Goal: Transaction & Acquisition: Purchase product/service

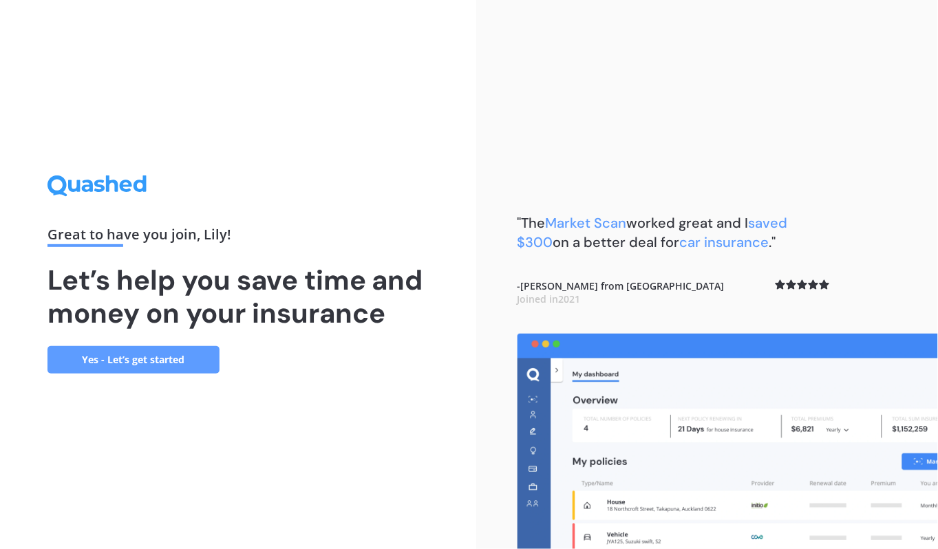
click at [151, 367] on link "Yes - Let’s get started" at bounding box center [133, 360] width 172 height 28
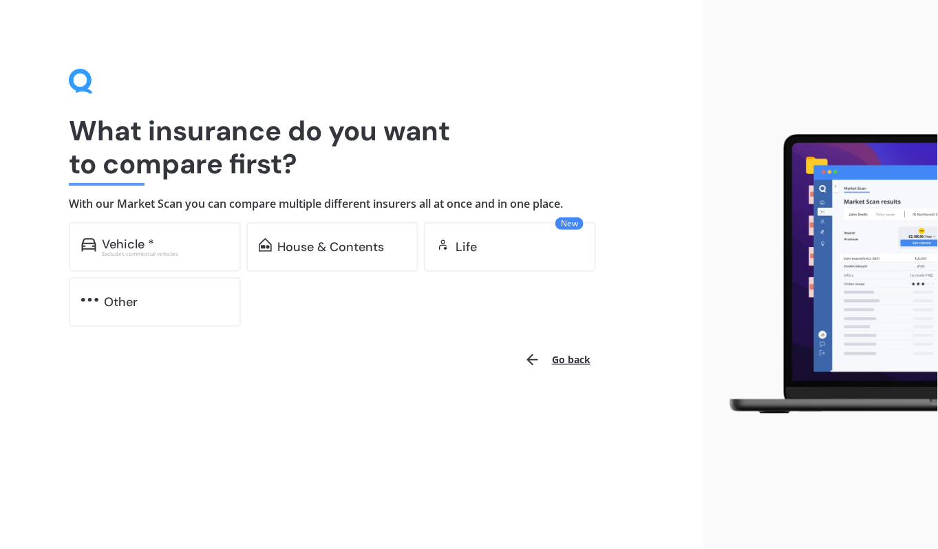
click at [120, 296] on div "Other" at bounding box center [121, 302] width 34 height 14
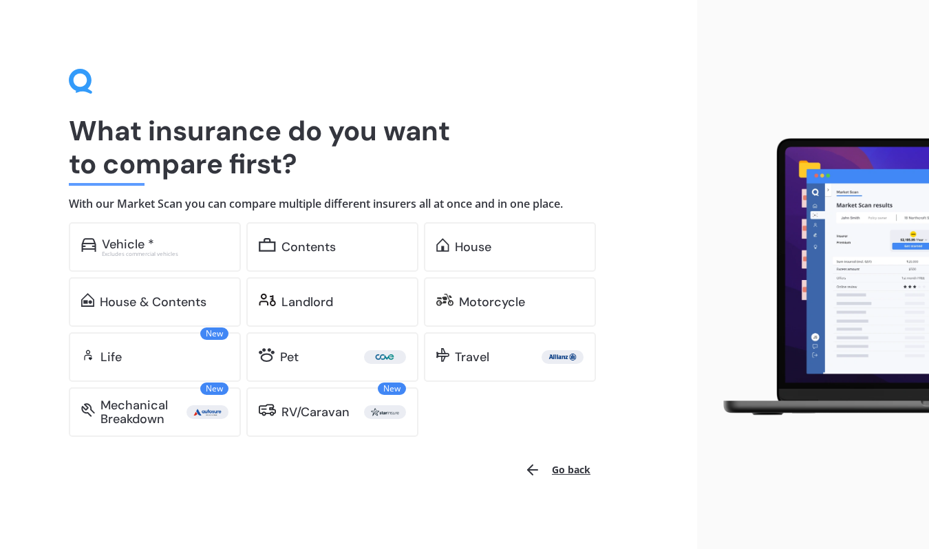
click at [463, 240] on div "House" at bounding box center [473, 247] width 36 height 14
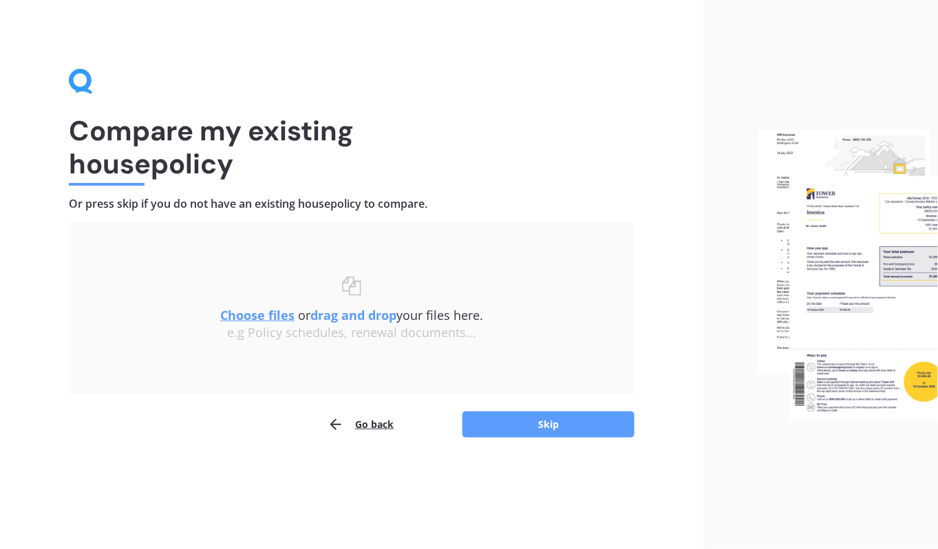
click at [525, 416] on button "Skip" at bounding box center [548, 425] width 172 height 26
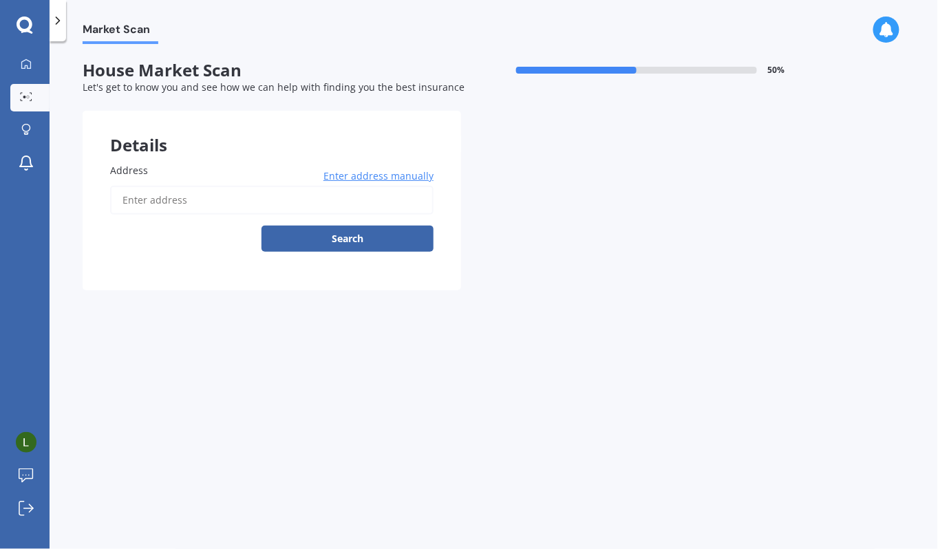
click at [193, 199] on input "Address" at bounding box center [271, 200] width 323 height 29
type input "[STREET_ADDRESS]"
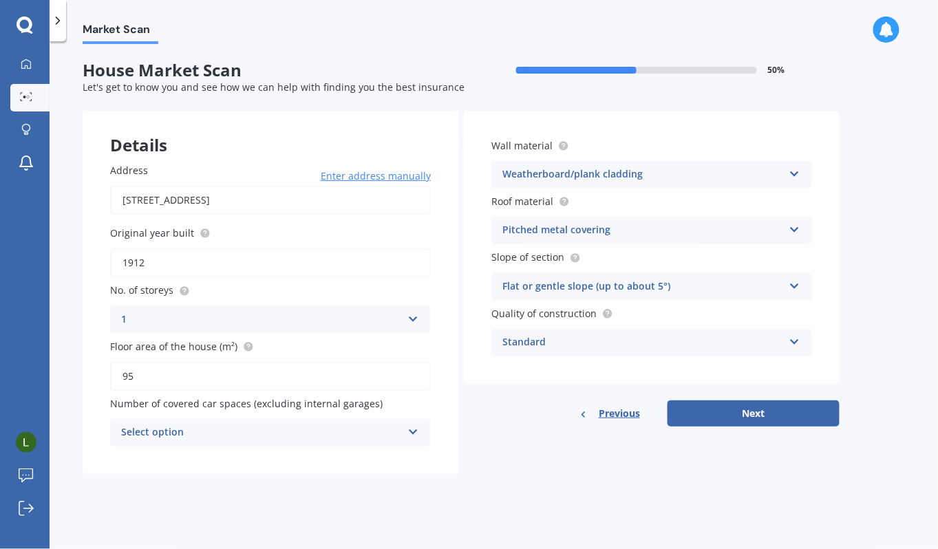
click at [412, 425] on div "Select option 0 1 2 3 4 5+" at bounding box center [270, 433] width 321 height 28
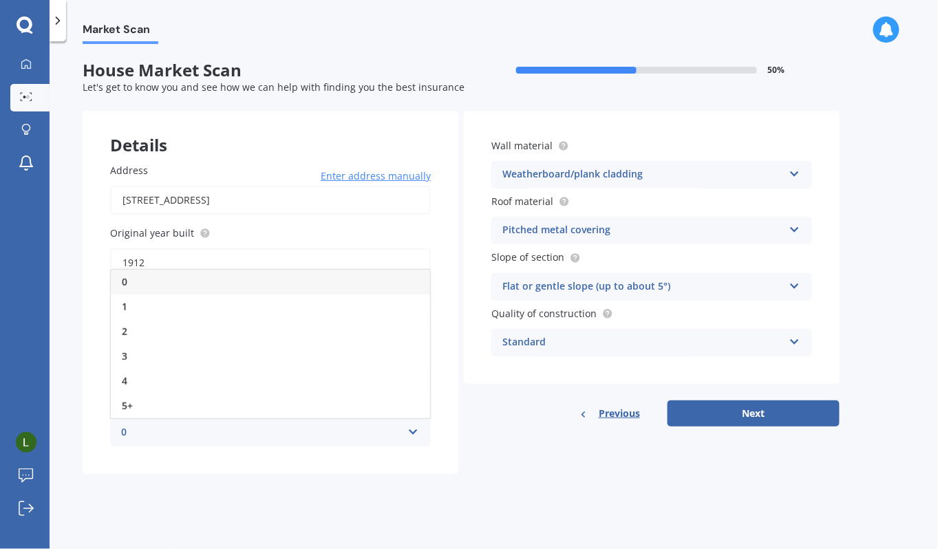
click at [172, 286] on div "0" at bounding box center [270, 282] width 319 height 25
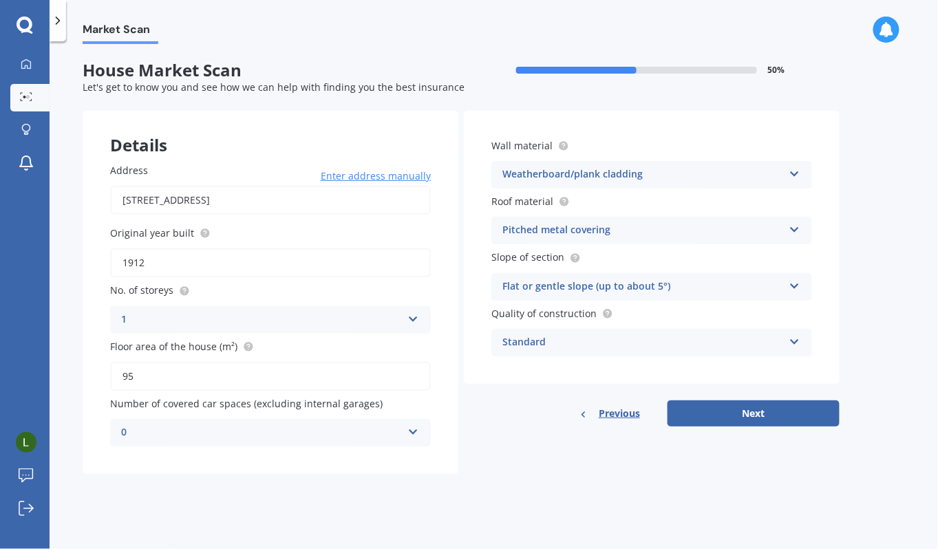
click at [859, 262] on div "Market Scan House Market Scan 50 % Let's get to know you and see how we can hel…" at bounding box center [494, 298] width 888 height 508
click at [747, 404] on button "Next" at bounding box center [754, 414] width 172 height 26
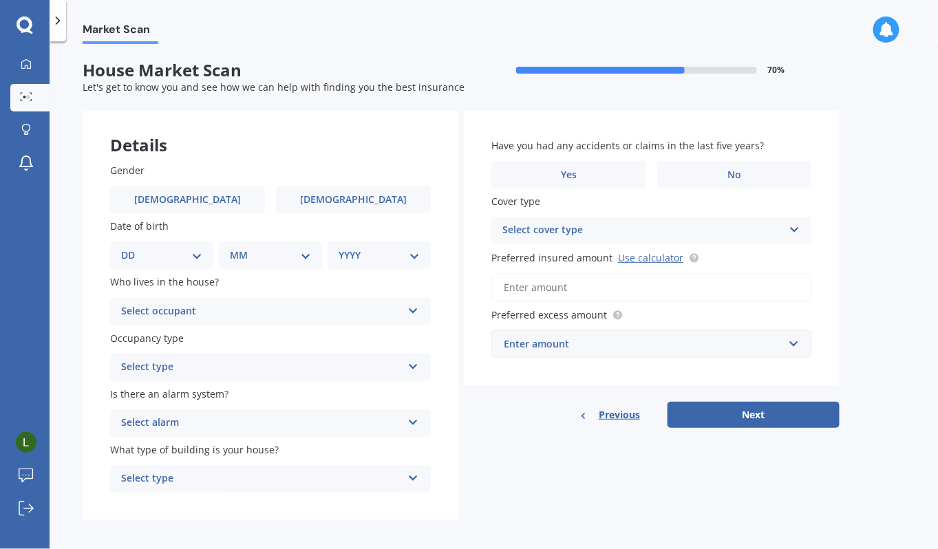
click at [367, 197] on span "[DEMOGRAPHIC_DATA]" at bounding box center [353, 200] width 107 height 12
click at [0, 0] on input "[DEMOGRAPHIC_DATA]" at bounding box center [0, 0] width 0 height 0
click at [200, 257] on select "DD 01 02 03 04 05 06 07 08 09 10 11 12 13 14 15 16 17 18 19 20 21 22 23 24 25 2…" at bounding box center [161, 255] width 81 height 15
click at [131, 248] on select "DD 01 02 03 04 05 06 07 08 09 10 11 12 13 14 15 16 17 18 19 20 21 22 23 24 25 2…" at bounding box center [161, 255] width 81 height 15
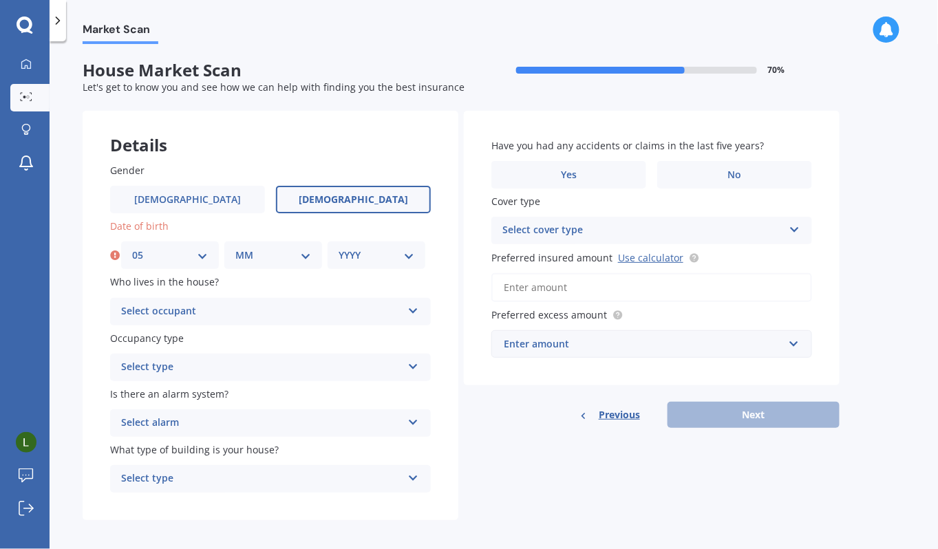
click at [201, 257] on select "DD 01 02 03 04 05 06 07 08 09 10 11 12 13 14 15 16 17 18 19 20 21 22 23 24 25 2…" at bounding box center [170, 255] width 76 height 15
select select "02"
click at [132, 248] on select "DD 01 02 03 04 05 06 07 08 09 10 11 12 13 14 15 16 17 18 19 20 21 22 23 24 25 2…" at bounding box center [170, 255] width 76 height 15
click at [284, 255] on select "MM 01 02 03 04 05 06 07 08 09 10 11 12" at bounding box center [273, 255] width 76 height 15
select select "05"
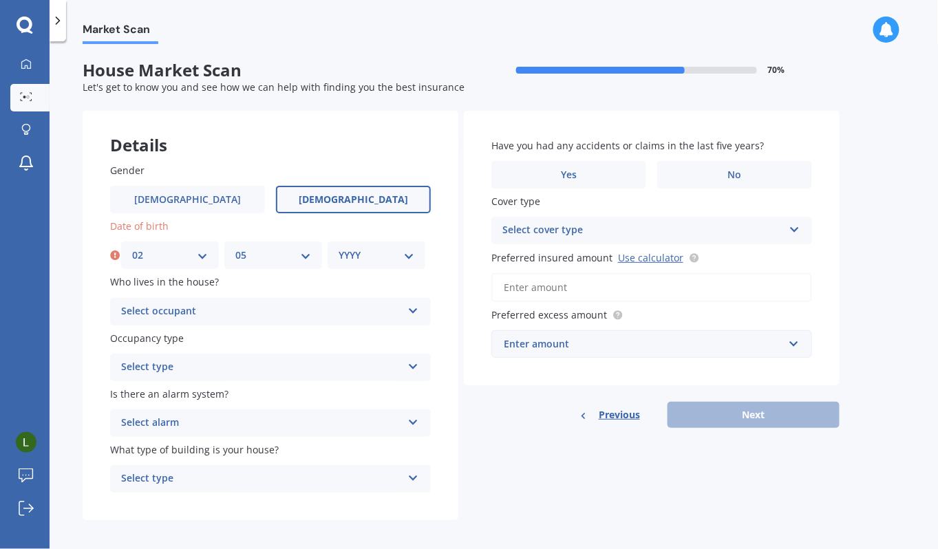
click at [235, 248] on select "MM 01 02 03 04 05 06 07 08 09 10 11 12" at bounding box center [273, 255] width 76 height 15
click at [382, 255] on select "YYYY 2009 2008 2007 2006 2005 2004 2003 2002 2001 2000 1999 1998 1997 1996 1995…" at bounding box center [377, 255] width 76 height 15
select select "1991"
click at [339, 248] on select "YYYY 2009 2008 2007 2006 2005 2004 2003 2002 2001 2000 1999 1998 1997 1996 1995…" at bounding box center [377, 255] width 76 height 15
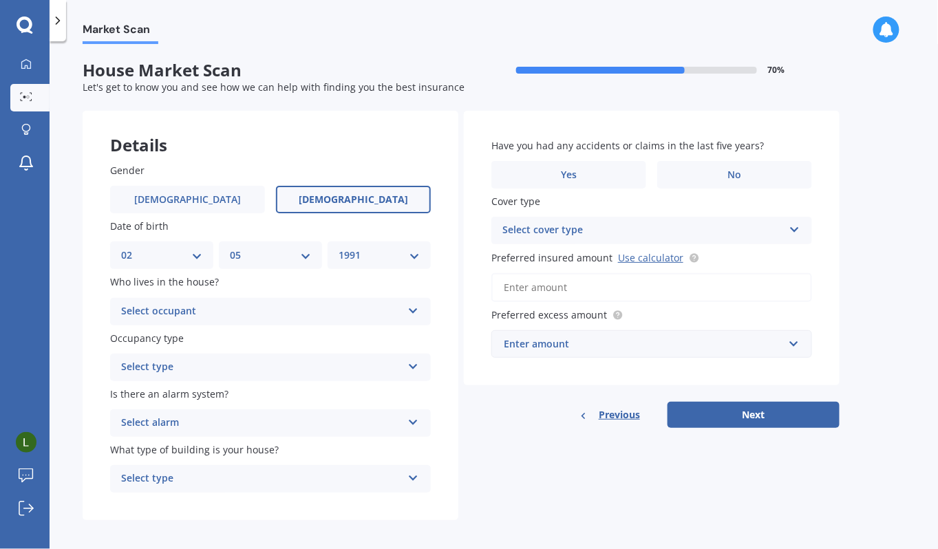
scroll to position [8, 0]
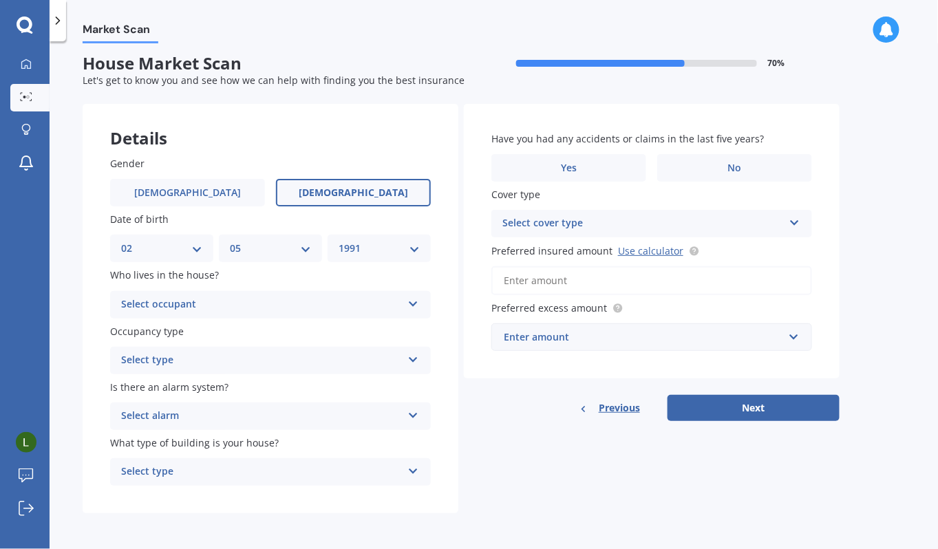
click at [328, 297] on div "Select occupant" at bounding box center [261, 305] width 281 height 17
click at [328, 297] on div "Owner" at bounding box center [261, 305] width 281 height 17
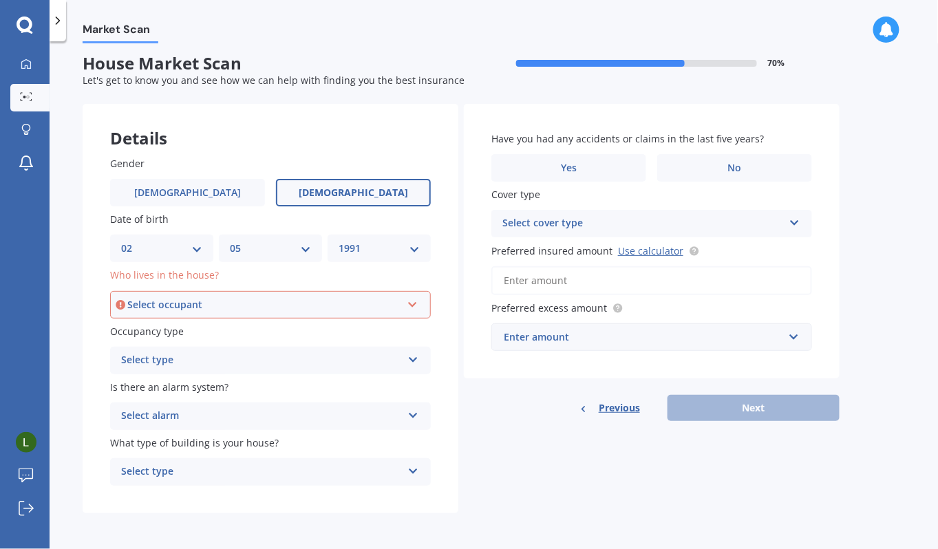
click at [382, 303] on div "Select occupant" at bounding box center [264, 304] width 274 height 15
click at [148, 334] on span "Owner" at bounding box center [137, 330] width 31 height 13
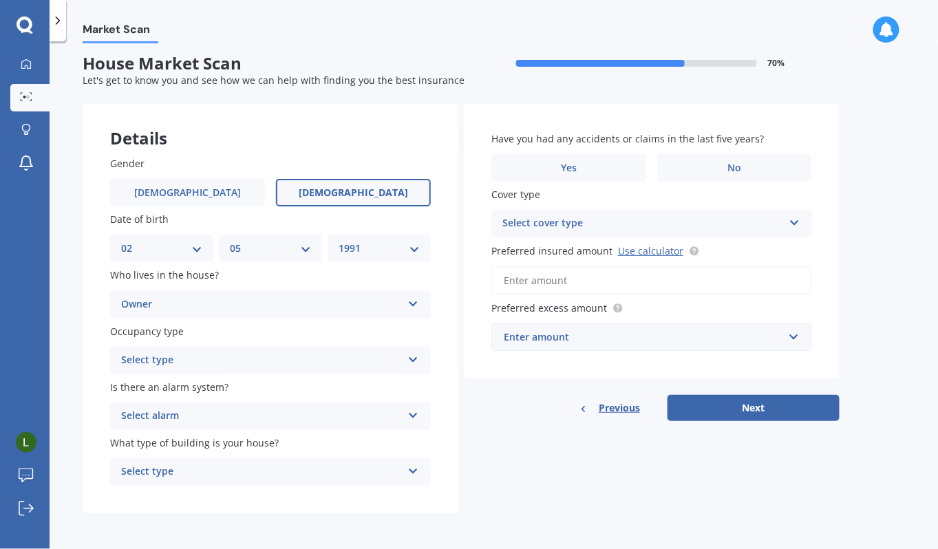
click at [237, 362] on div "Select type" at bounding box center [261, 360] width 281 height 17
click at [210, 387] on div "Permanent" at bounding box center [270, 387] width 319 height 25
click at [277, 416] on div "Select alarm" at bounding box center [261, 416] width 281 height 17
click at [153, 491] on div "No" at bounding box center [270, 492] width 319 height 25
click at [220, 473] on div "Select type" at bounding box center [261, 472] width 281 height 17
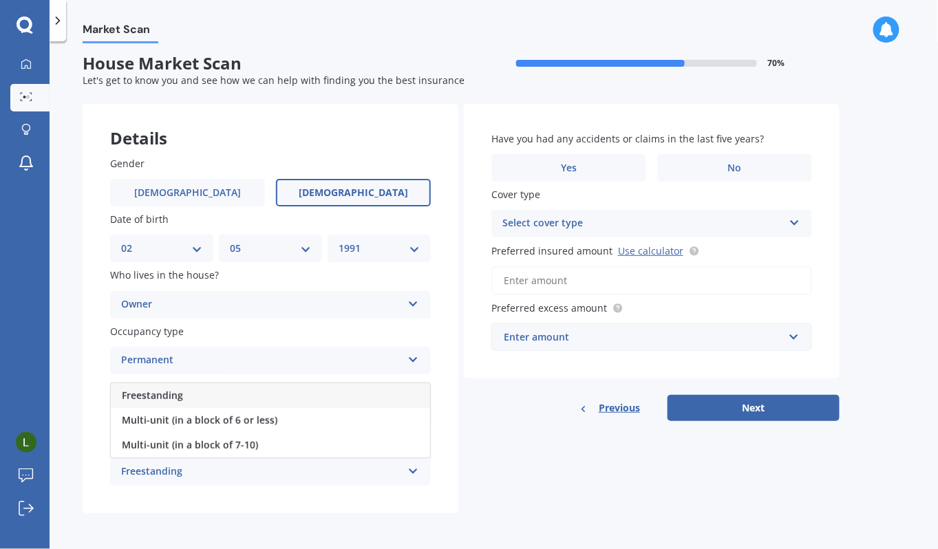
click at [167, 396] on span "Freestanding" at bounding box center [152, 395] width 61 height 13
click at [771, 228] on div "Select cover type" at bounding box center [642, 223] width 281 height 17
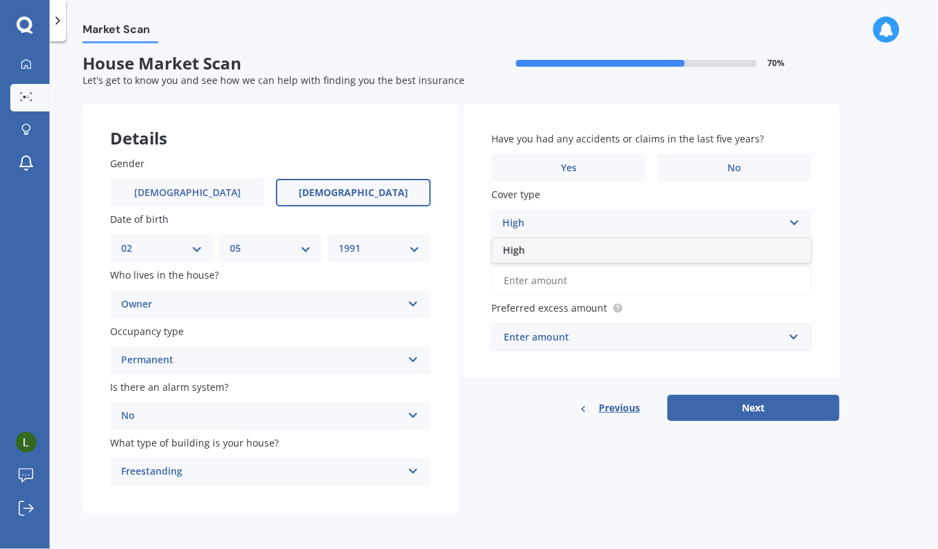
click at [771, 228] on div "High" at bounding box center [642, 223] width 281 height 17
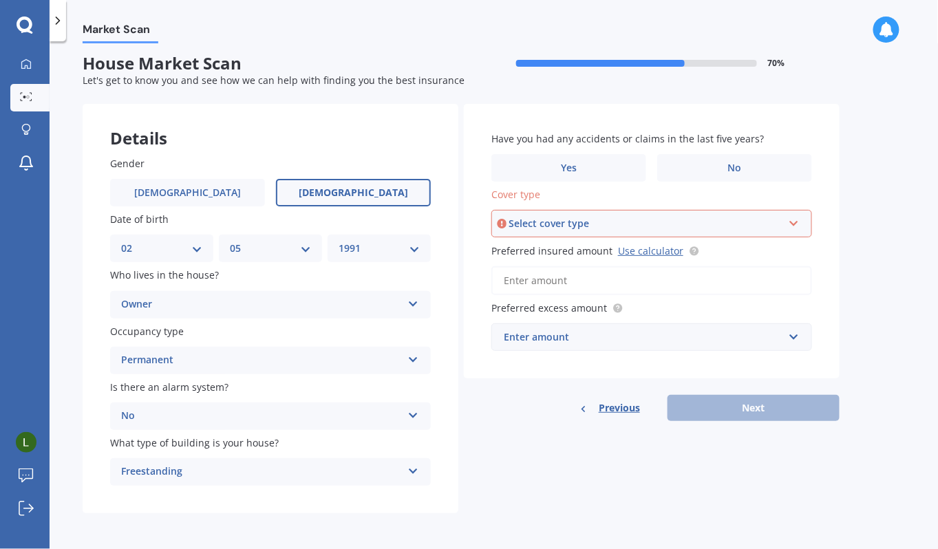
click at [884, 23] on icon at bounding box center [886, 29] width 15 height 15
click at [854, 194] on div "Market Scan House Market Scan 70 % Let's get to know you and see how we can hel…" at bounding box center [494, 298] width 888 height 508
click at [732, 230] on div "Select cover type" at bounding box center [646, 223] width 274 height 15
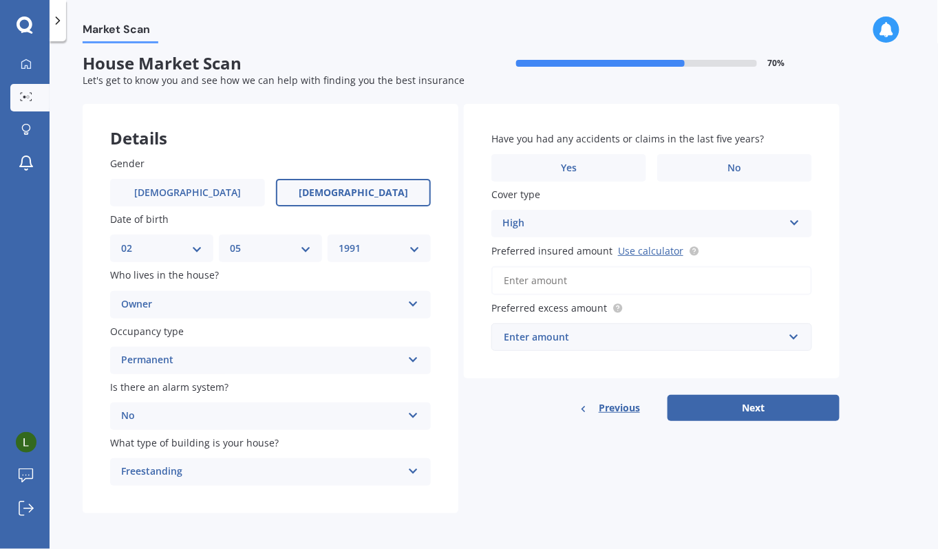
click at [840, 204] on div "Market Scan House Market Scan 70 % Let's get to know you and see how we can hel…" at bounding box center [494, 298] width 888 height 508
click at [726, 162] on label "No" at bounding box center [734, 168] width 155 height 28
click at [0, 0] on input "No" at bounding box center [0, 0] width 0 height 0
click at [793, 222] on icon at bounding box center [795, 220] width 12 height 10
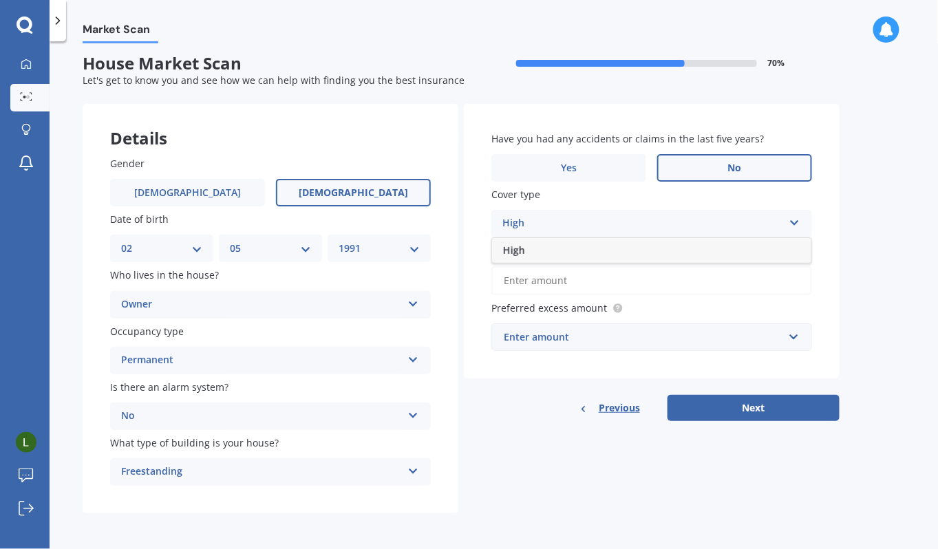
click at [559, 249] on div "High" at bounding box center [651, 250] width 319 height 25
click at [649, 275] on input "Preferred insured amount Use calculator" at bounding box center [651, 280] width 321 height 29
click at [661, 246] on link "Use calculator" at bounding box center [650, 250] width 65 height 13
click at [581, 281] on input "Preferred insured amount Use calculator" at bounding box center [651, 280] width 321 height 29
paste input "$475,949"
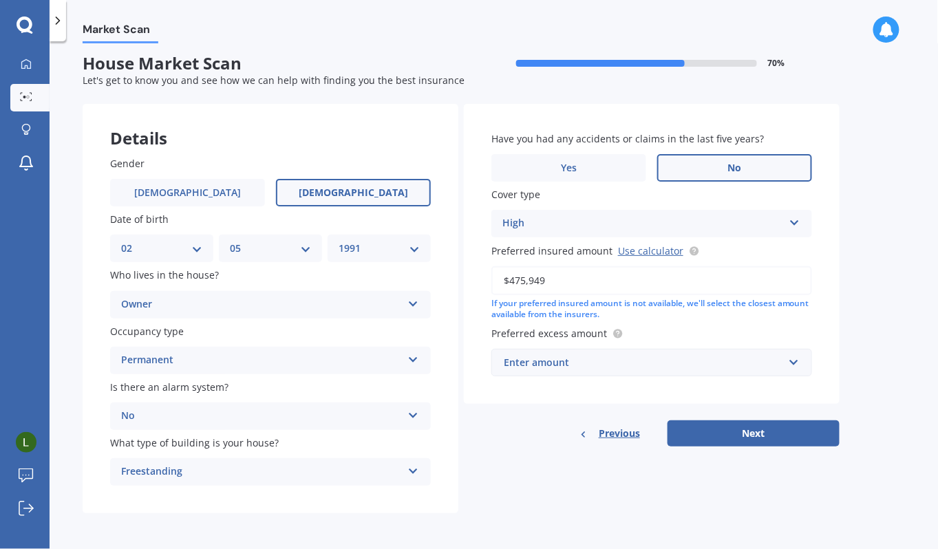
type input "$475,949"
click at [875, 317] on div "Market Scan House Market Scan 70 % Let's get to know you and see how we can hel…" at bounding box center [494, 298] width 888 height 508
click at [564, 368] on div "Enter amount" at bounding box center [643, 362] width 279 height 15
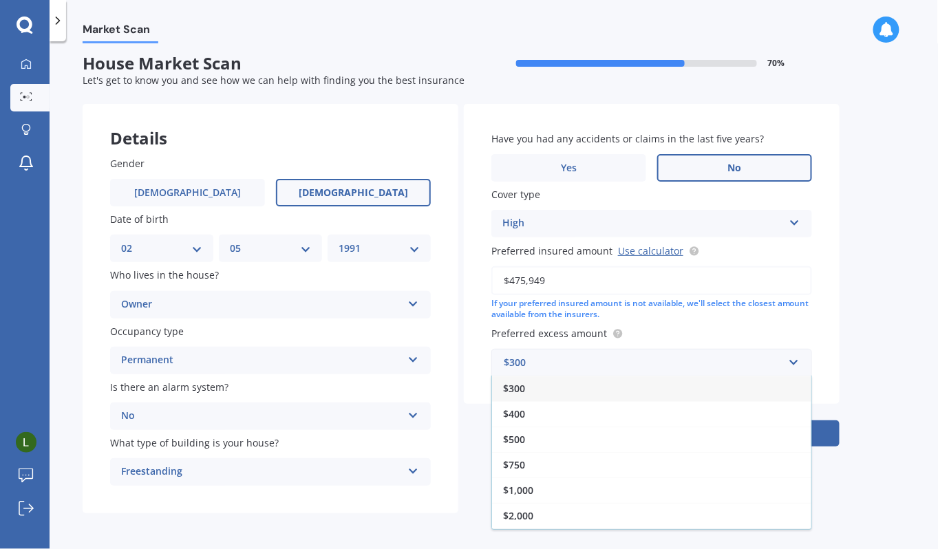
click at [530, 489] on span "$1,000" at bounding box center [518, 490] width 30 height 13
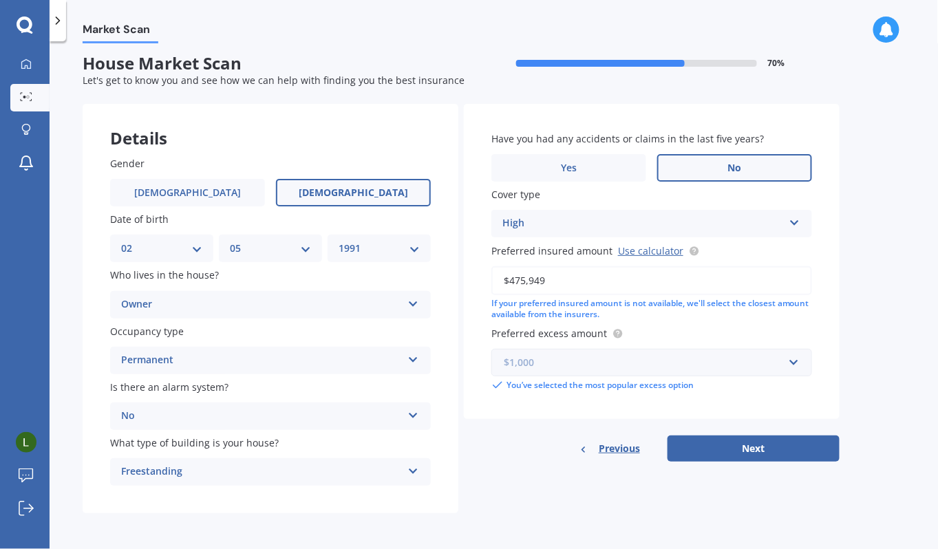
click at [795, 365] on input "text" at bounding box center [647, 363] width 308 height 26
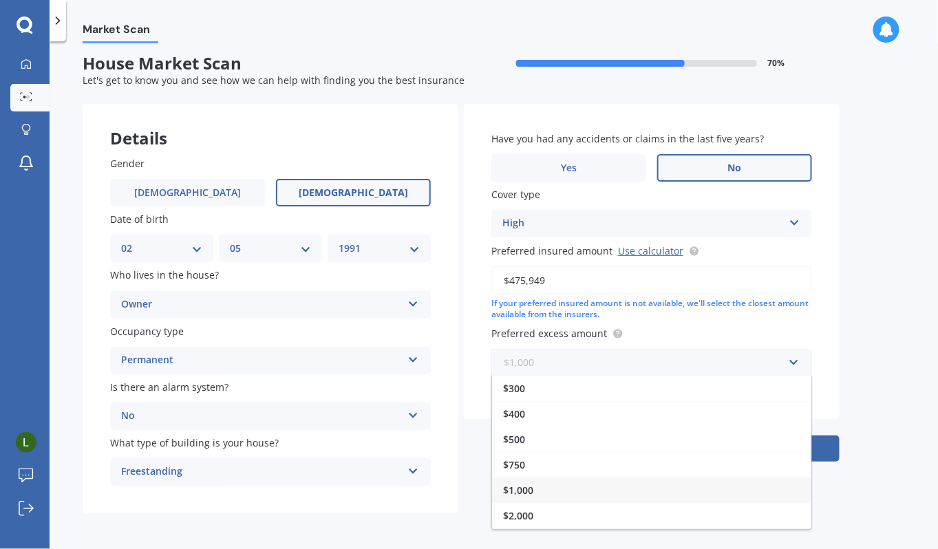
click at [795, 365] on input "text" at bounding box center [647, 363] width 308 height 26
click at [864, 343] on div "Market Scan House Market Scan 70 % Let's get to know you and see how we can hel…" at bounding box center [494, 298] width 888 height 508
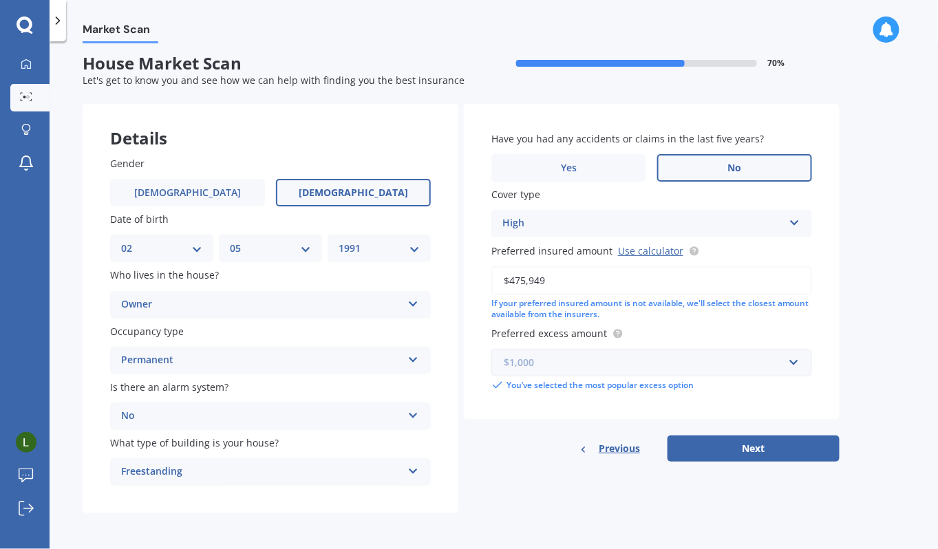
click at [784, 361] on input "text" at bounding box center [647, 363] width 308 height 26
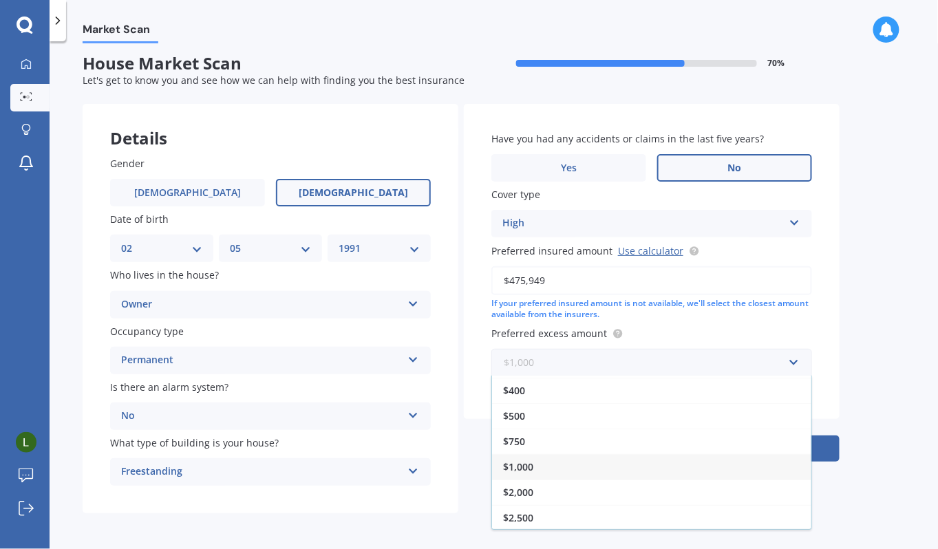
scroll to position [0, 0]
click at [793, 361] on input "text" at bounding box center [647, 363] width 308 height 26
click at [871, 348] on div "Market Scan House Market Scan 70 % Let's get to know you and see how we can hel…" at bounding box center [494, 298] width 888 height 508
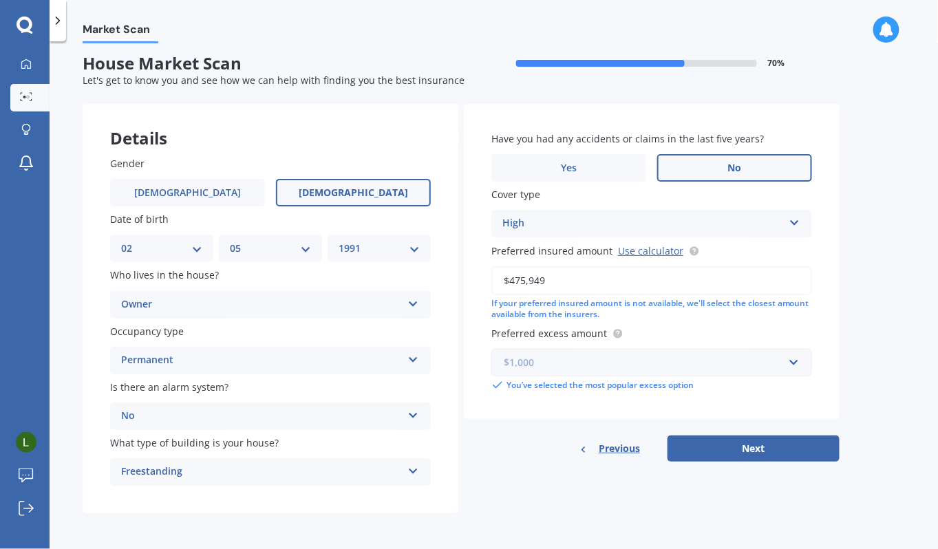
click at [792, 359] on input "text" at bounding box center [647, 363] width 308 height 26
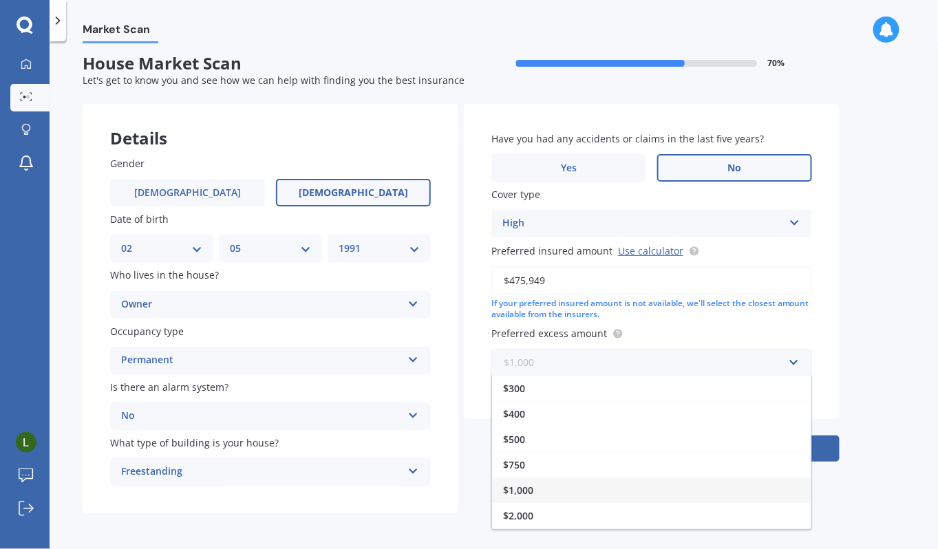
scroll to position [23, 0]
click at [531, 497] on span "$2,000" at bounding box center [518, 492] width 30 height 13
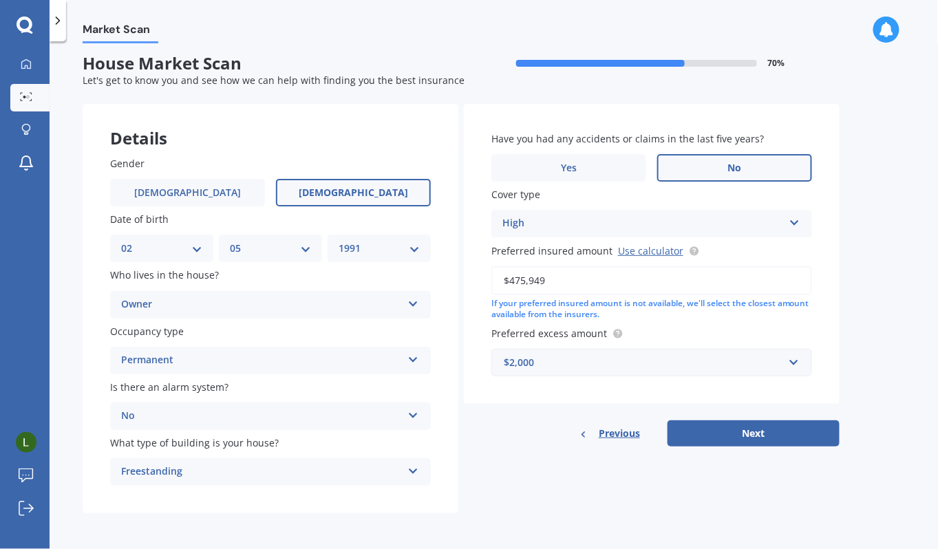
click at [846, 361] on div "Market Scan House Market Scan 70 % Let's get to know you and see how we can hel…" at bounding box center [494, 298] width 888 height 508
click at [728, 440] on button "Next" at bounding box center [754, 433] width 172 height 26
select select "02"
select select "05"
select select "1991"
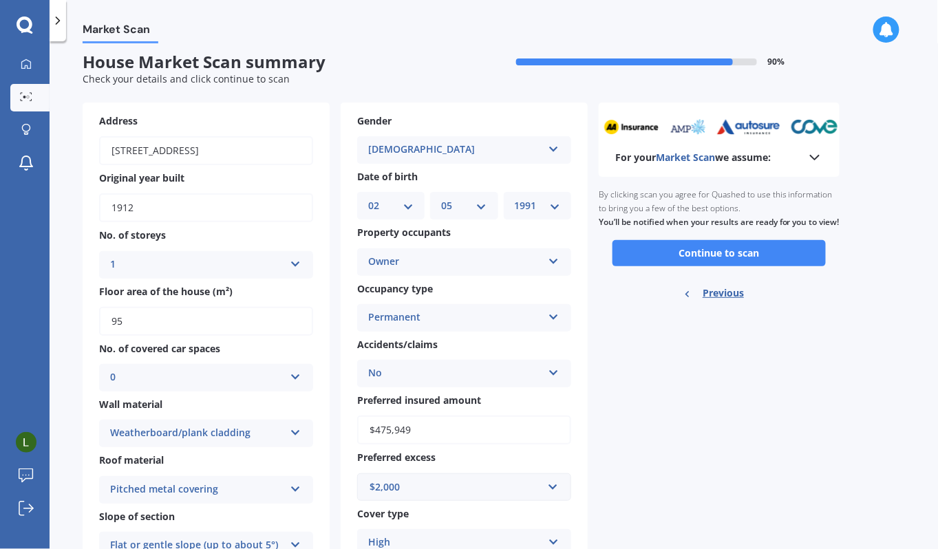
scroll to position [0, 0]
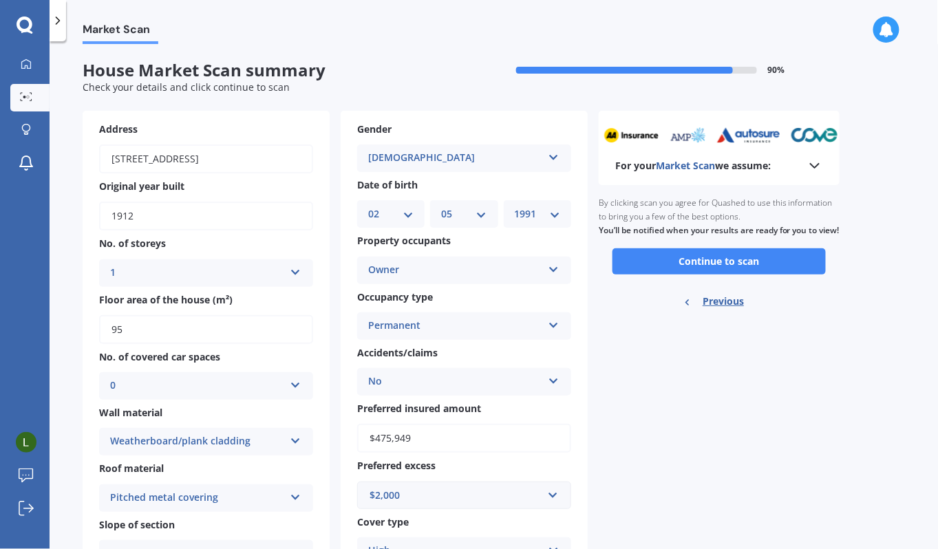
click at [815, 160] on icon at bounding box center [815, 166] width 17 height 17
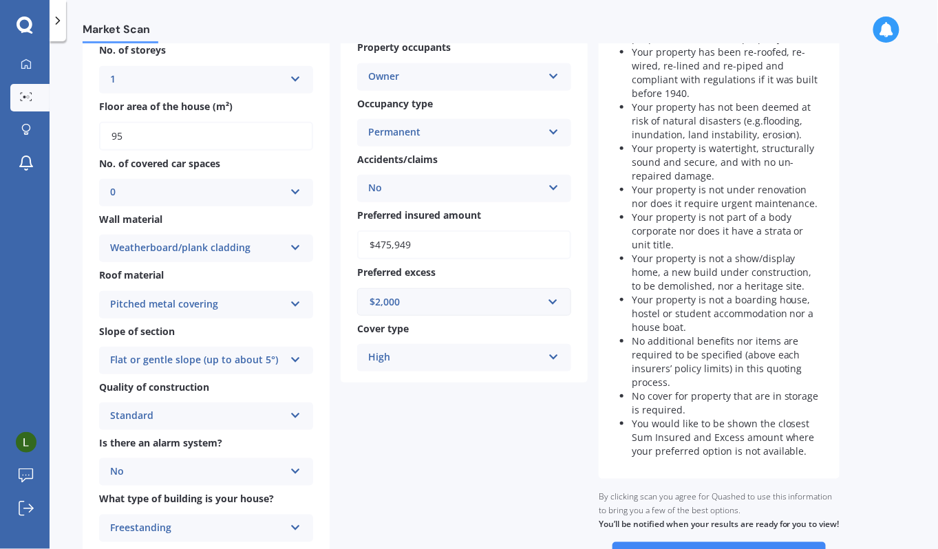
scroll to position [194, 0]
click at [853, 288] on div "Market Scan House Market Scan summary 90 % Check your details and click continu…" at bounding box center [494, 298] width 888 height 508
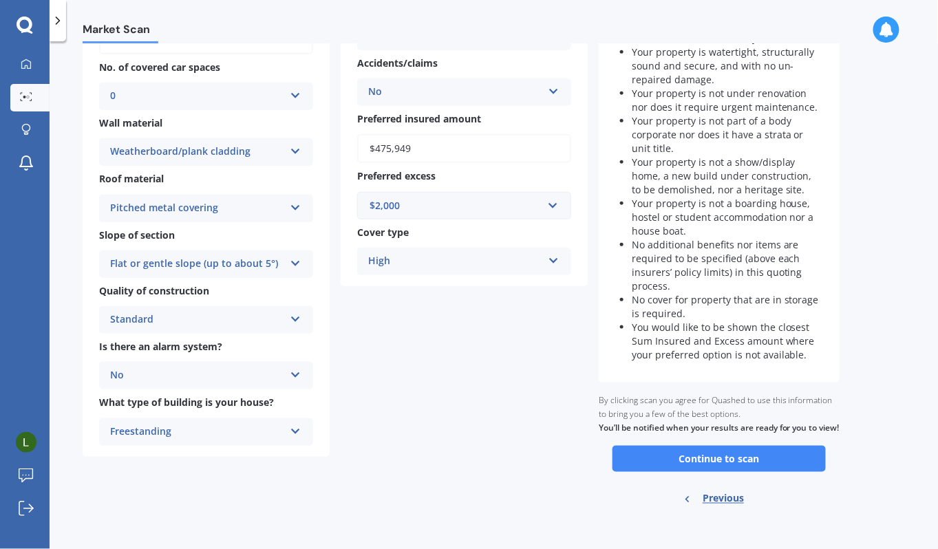
scroll to position [290, 0]
click at [762, 464] on button "Continue to scan" at bounding box center [718, 458] width 213 height 26
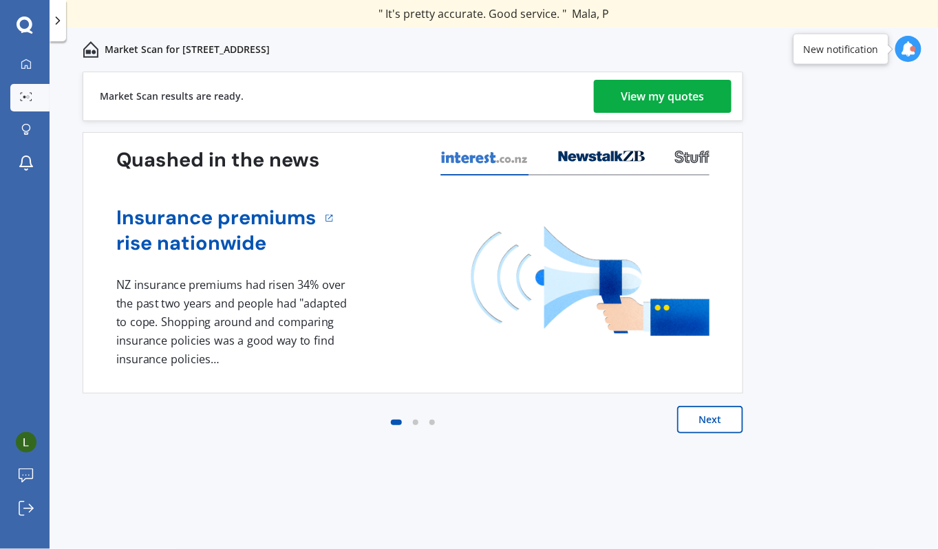
click at [666, 101] on div "View my quotes" at bounding box center [662, 96] width 83 height 33
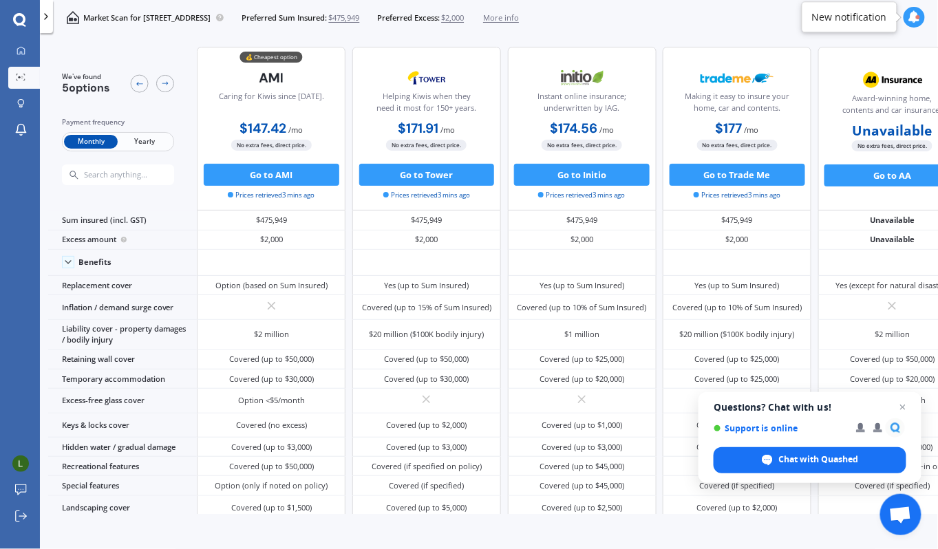
click at [141, 142] on span "Yearly" at bounding box center [145, 142] width 54 height 14
click at [81, 138] on span "Monthly" at bounding box center [91, 142] width 54 height 14
click at [156, 141] on span "Yearly" at bounding box center [145, 142] width 54 height 14
click at [92, 139] on span "Monthly" at bounding box center [91, 142] width 54 height 14
click at [822, 458] on span "Chat with Quashed" at bounding box center [819, 459] width 80 height 12
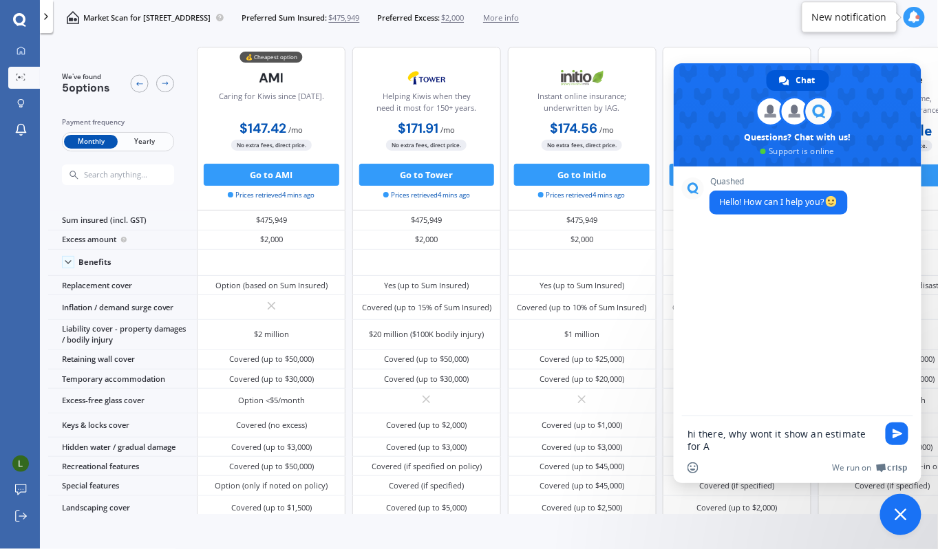
type textarea "hi there, why wont it show an estimate for AA"
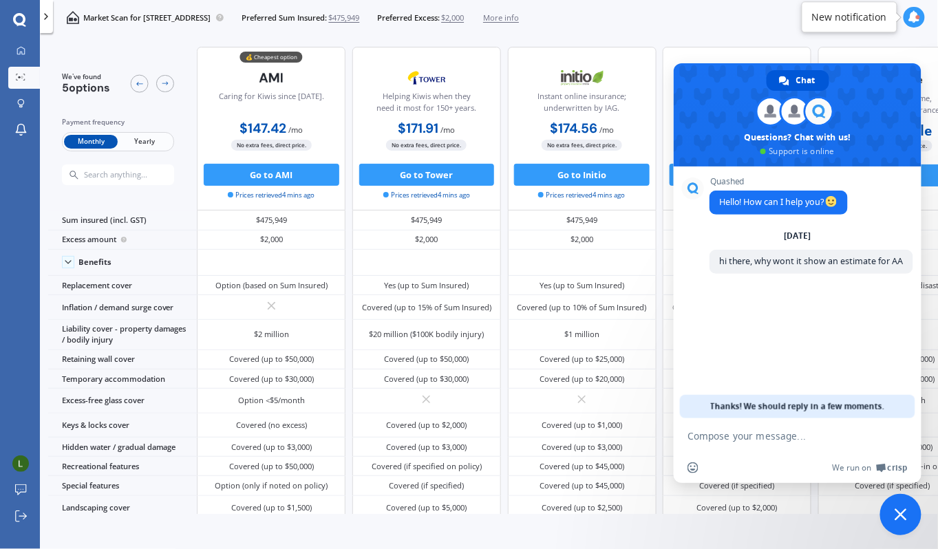
click at [144, 143] on span "Yearly" at bounding box center [145, 142] width 54 height 14
click at [92, 145] on span "Monthly" at bounding box center [91, 142] width 54 height 14
click at [153, 141] on span "Yearly" at bounding box center [145, 142] width 54 height 14
click at [92, 143] on span "Monthly" at bounding box center [91, 142] width 54 height 14
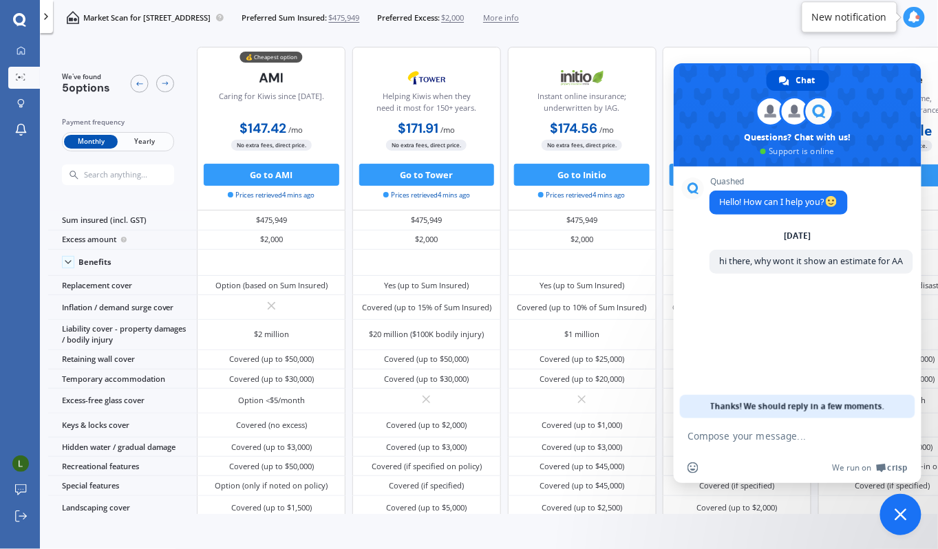
click at [131, 132] on div "Monthly Yearly" at bounding box center [118, 141] width 112 height 19
click at [134, 137] on span "Yearly" at bounding box center [145, 142] width 54 height 14
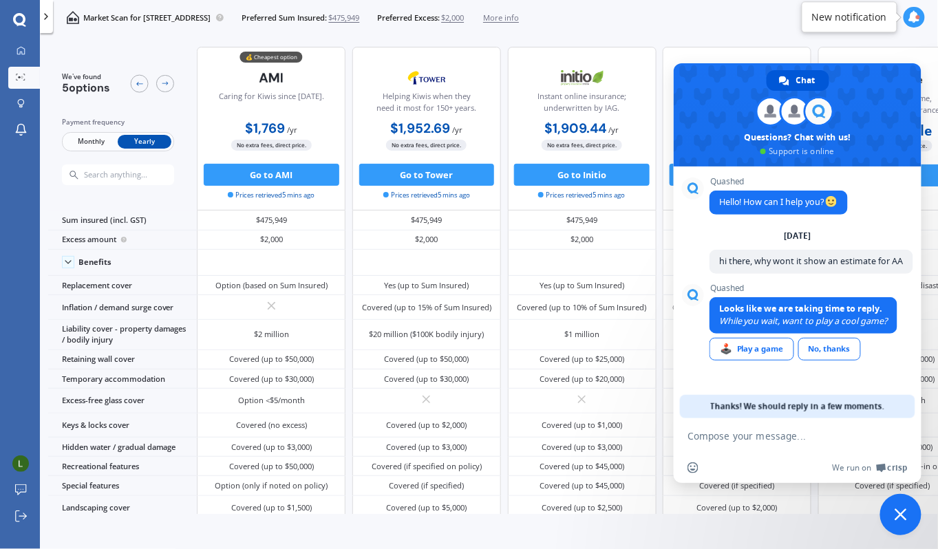
click at [134, 137] on span "Yearly" at bounding box center [145, 142] width 54 height 14
click at [96, 140] on span "Monthly" at bounding box center [91, 142] width 54 height 14
click at [144, 141] on span "Yearly" at bounding box center [145, 142] width 54 height 14
click at [89, 145] on span "Monthly" at bounding box center [91, 142] width 54 height 14
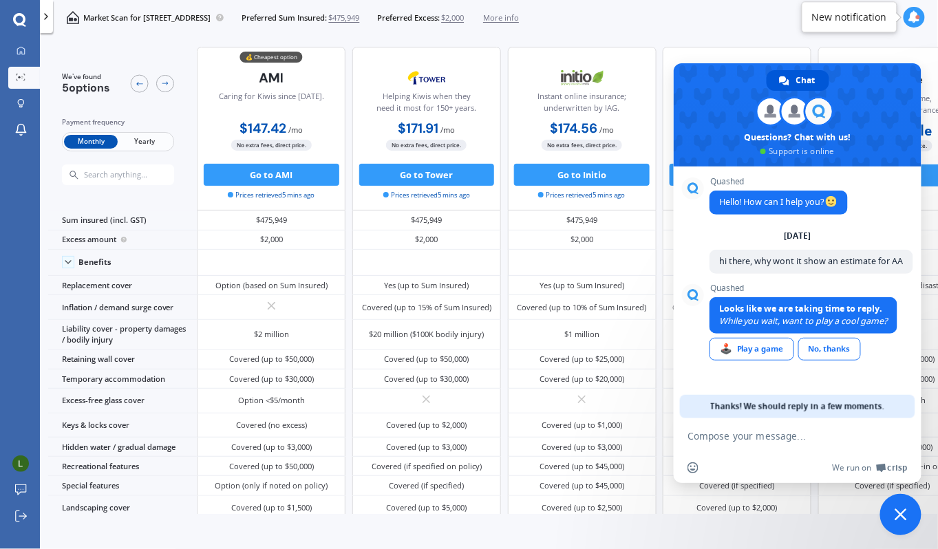
click at [134, 140] on span "Yearly" at bounding box center [145, 142] width 54 height 14
click at [100, 141] on span "Monthly" at bounding box center [91, 142] width 54 height 14
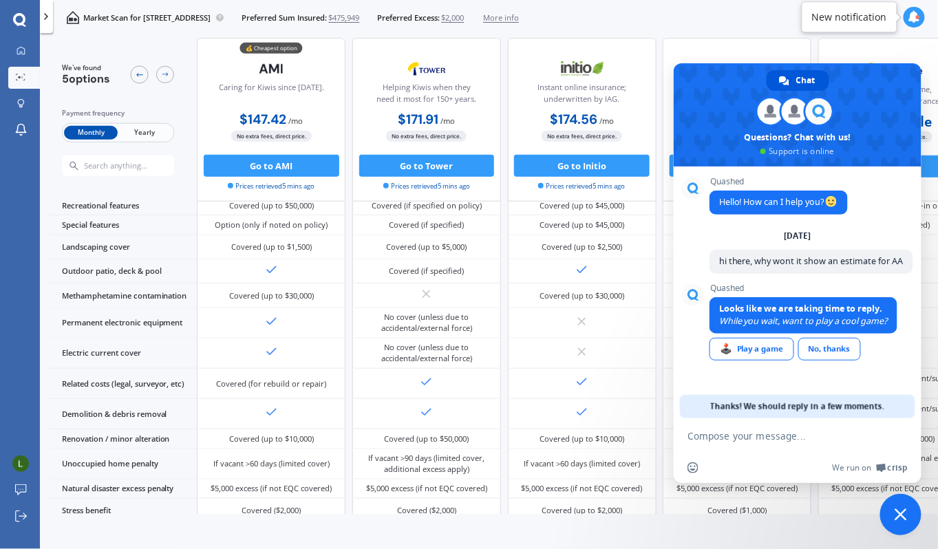
scroll to position [326, 0]
click at [830, 361] on div "No, thanks" at bounding box center [829, 349] width 63 height 23
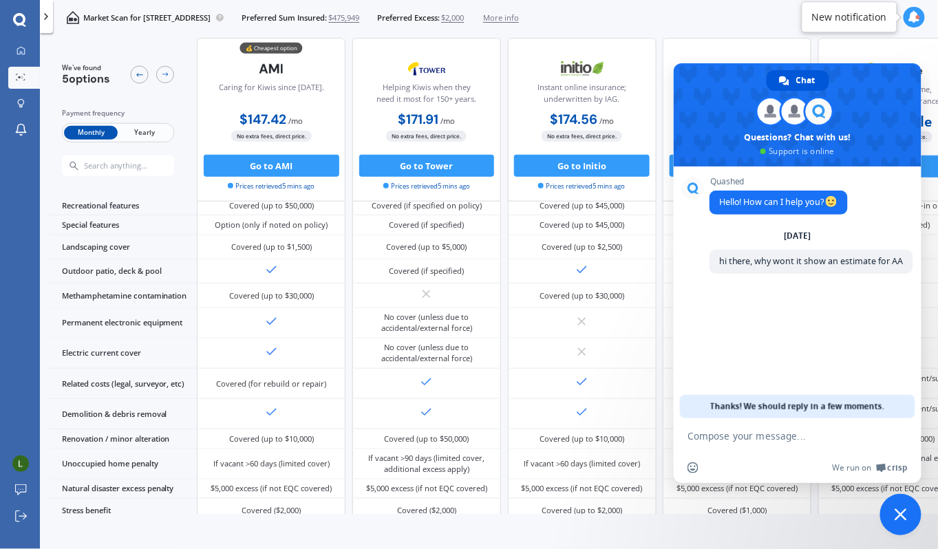
scroll to position [452, 0]
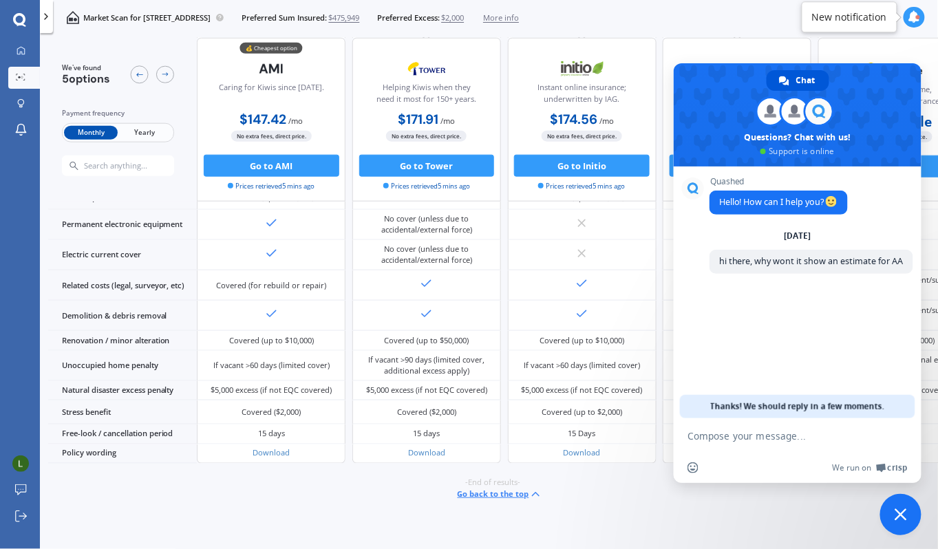
click at [897, 515] on span "Close chat" at bounding box center [901, 515] width 12 height 12
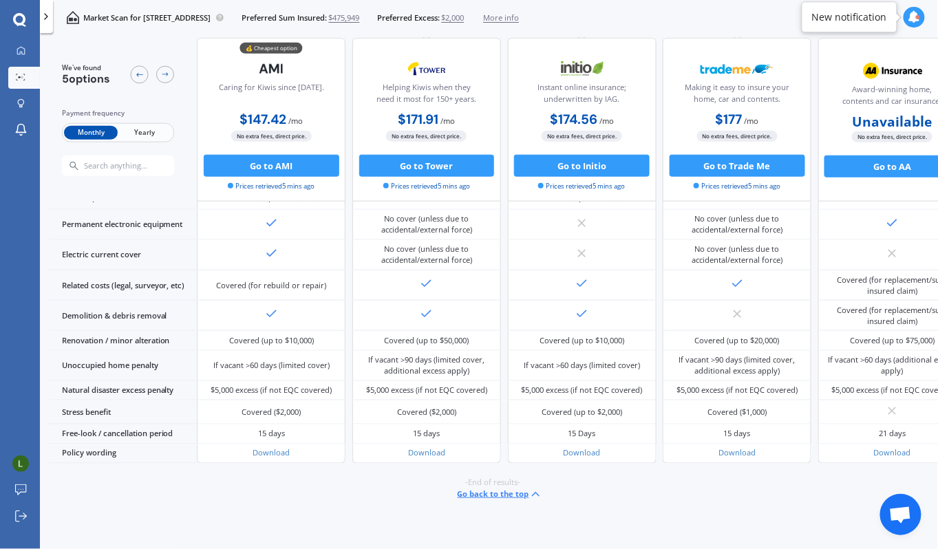
click at [147, 130] on span "Yearly" at bounding box center [145, 133] width 54 height 14
click at [86, 131] on span "Monthly" at bounding box center [91, 133] width 54 height 14
click at [903, 516] on span "Open chat" at bounding box center [900, 515] width 23 height 19
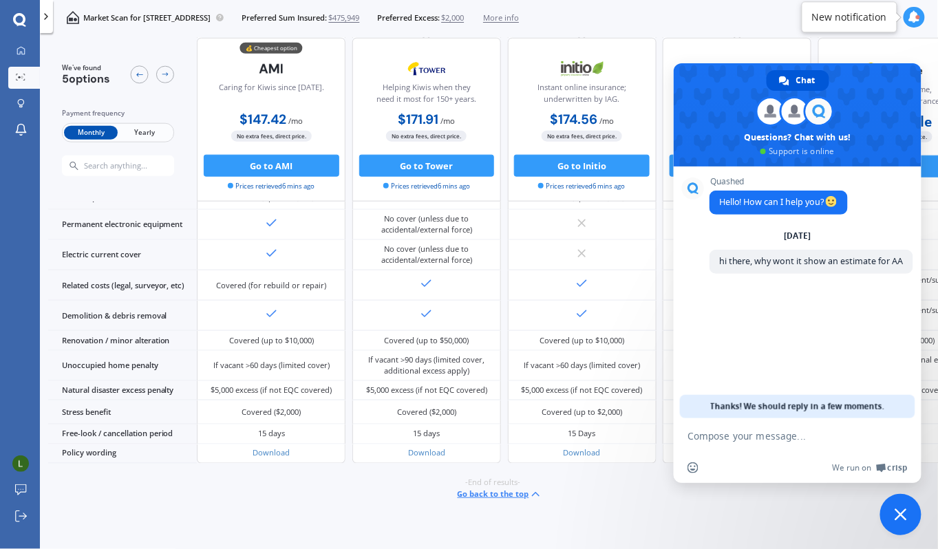
click at [756, 433] on textarea "Compose your message..." at bounding box center [782, 436] width 190 height 12
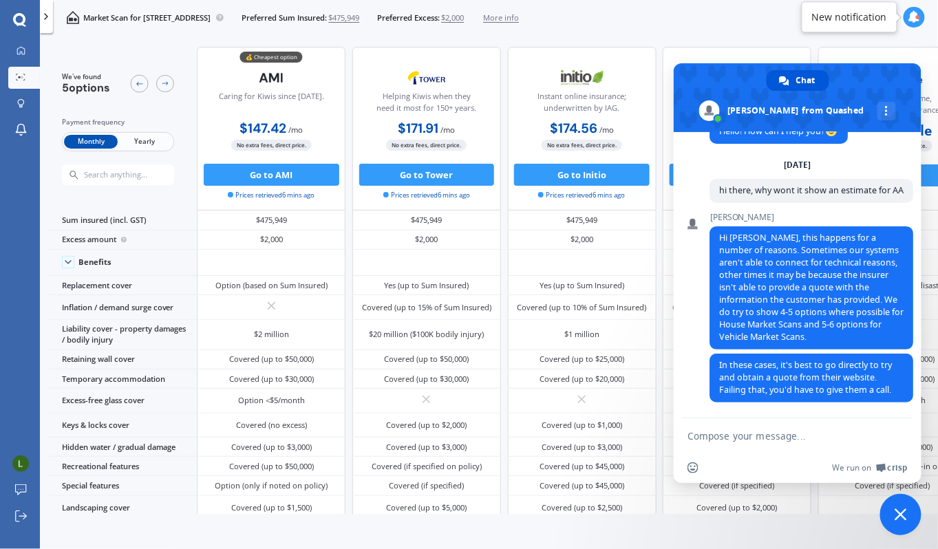
scroll to position [58, 0]
click at [754, 438] on textarea "Compose your message..." at bounding box center [782, 436] width 190 height 12
type textarea "ok thanks for your help"
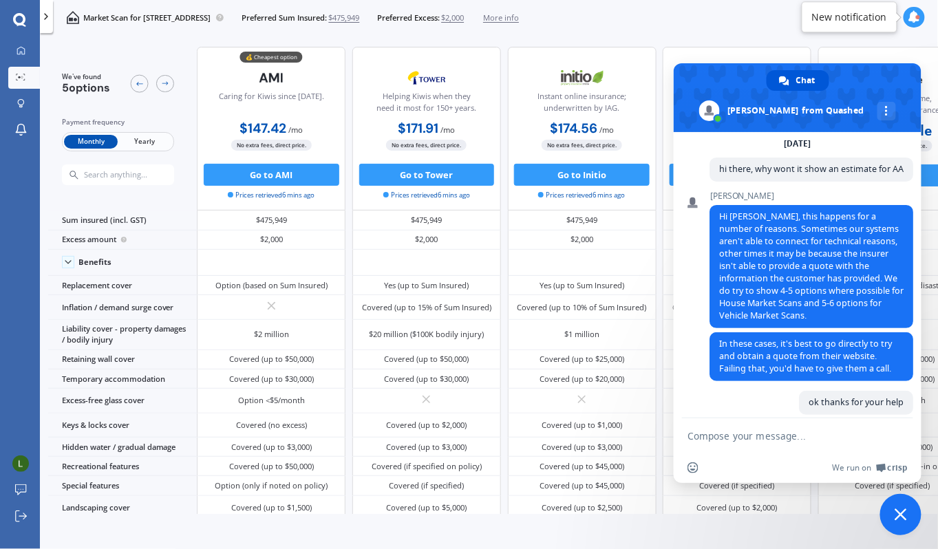
scroll to position [107, 0]
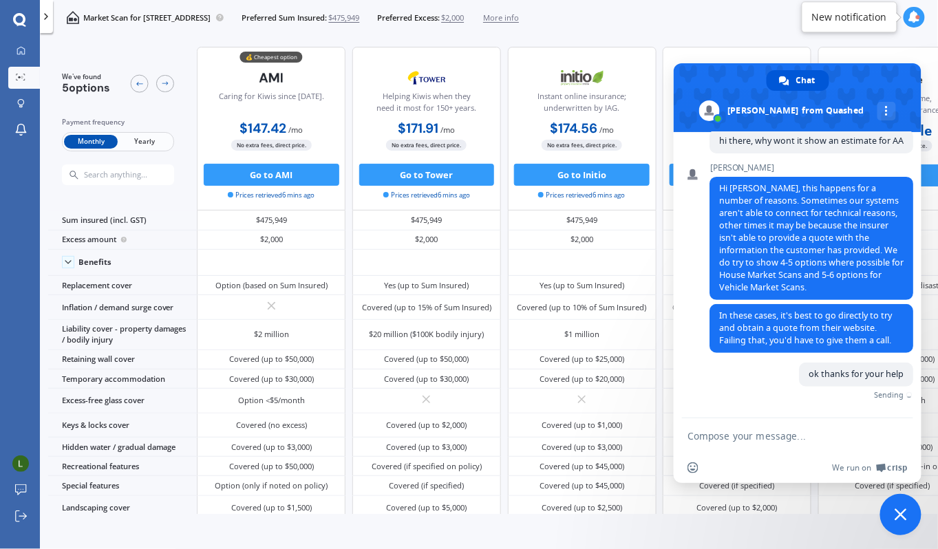
click at [898, 521] on span "Close chat" at bounding box center [900, 514] width 41 height 41
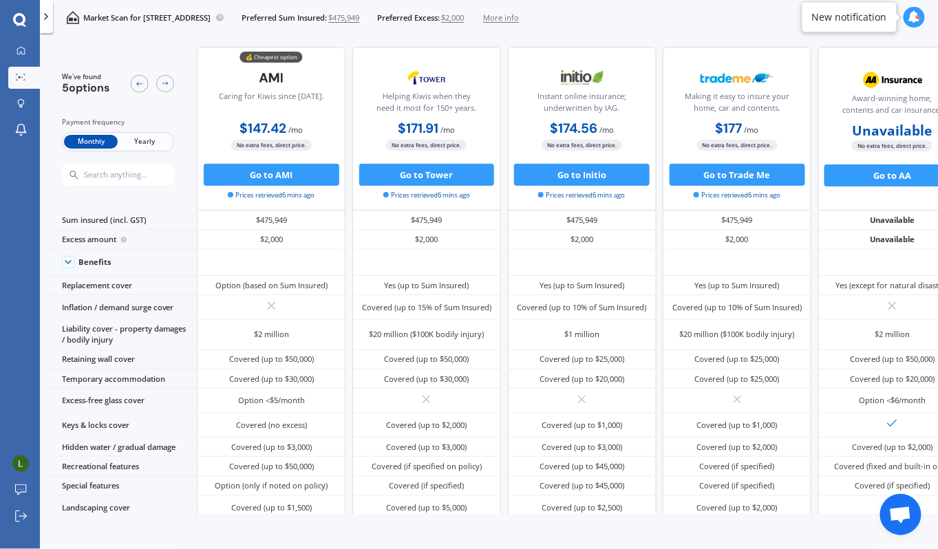
scroll to position [153, 0]
click at [360, 12] on span "$475,949" at bounding box center [344, 17] width 31 height 11
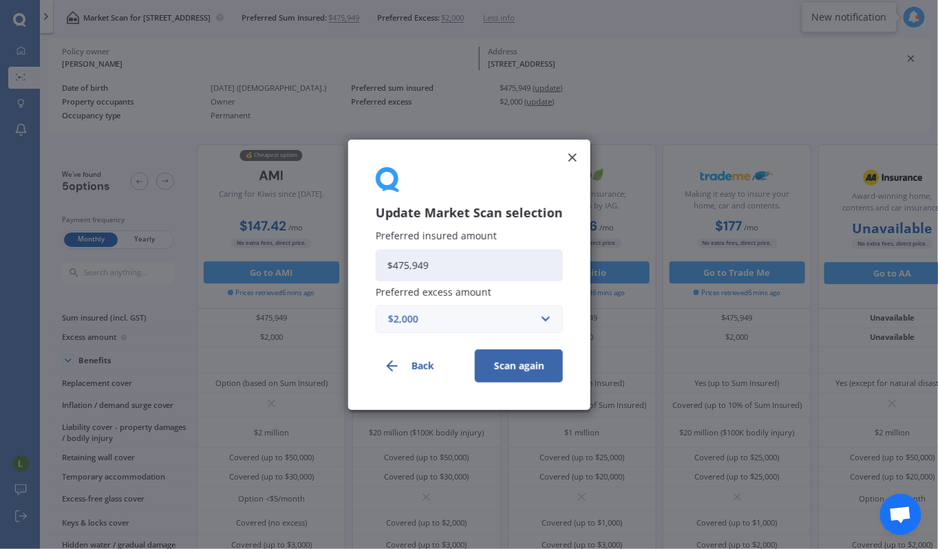
click at [409, 264] on input "$475,949" at bounding box center [469, 265] width 187 height 32
type input "$499,949"
click at [526, 370] on button "Scan again" at bounding box center [519, 365] width 88 height 33
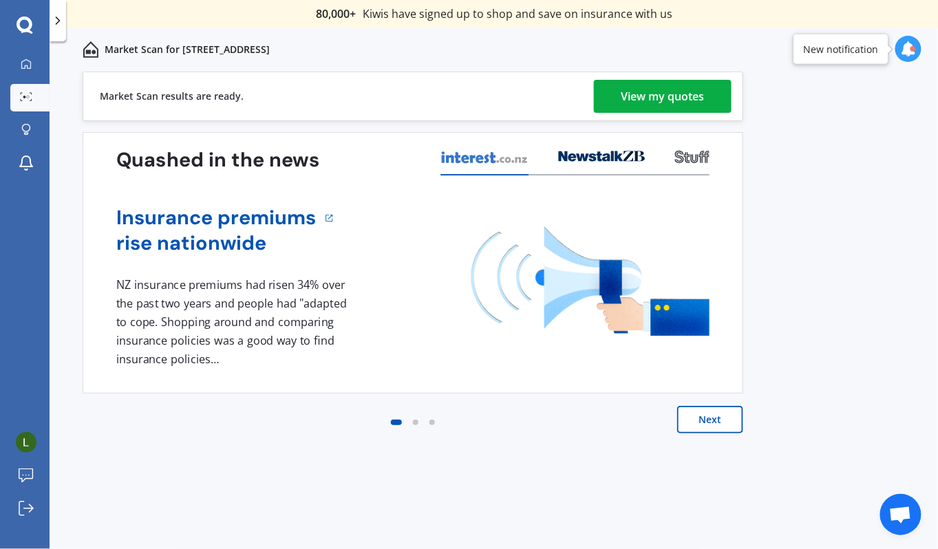
click at [643, 104] on div "View my quotes" at bounding box center [662, 96] width 83 height 33
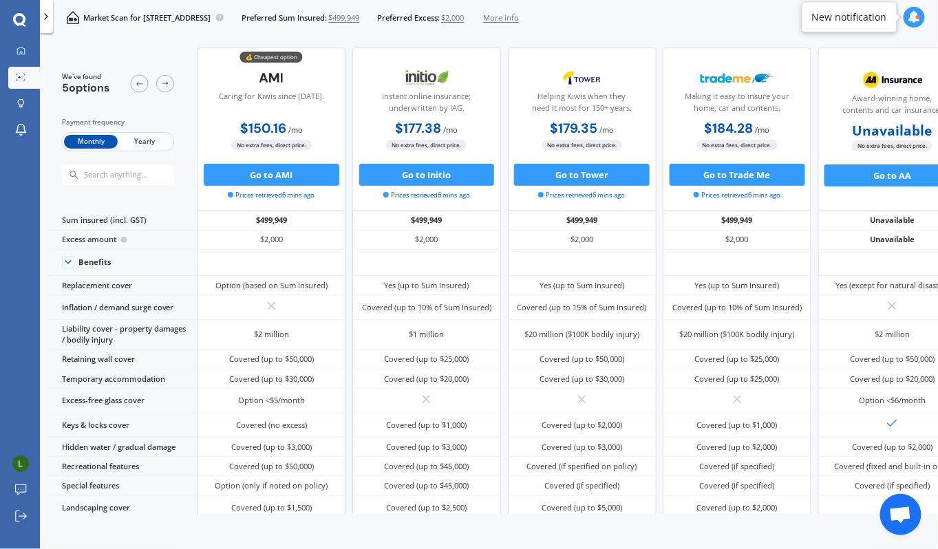
click at [360, 17] on span "$499,949" at bounding box center [344, 17] width 31 height 11
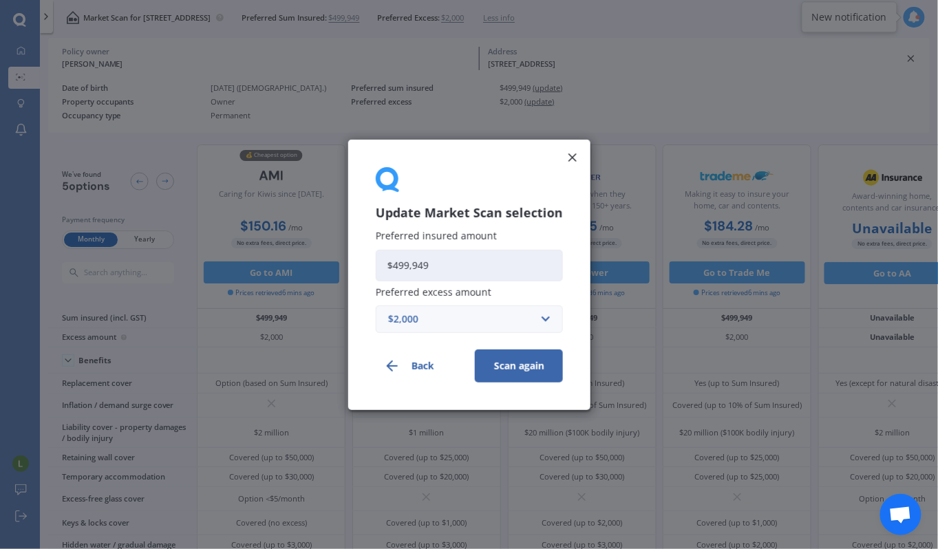
click at [409, 266] on input "$499,949" at bounding box center [469, 265] width 187 height 32
type input "$492,949"
click at [540, 319] on input "text" at bounding box center [464, 319] width 175 height 26
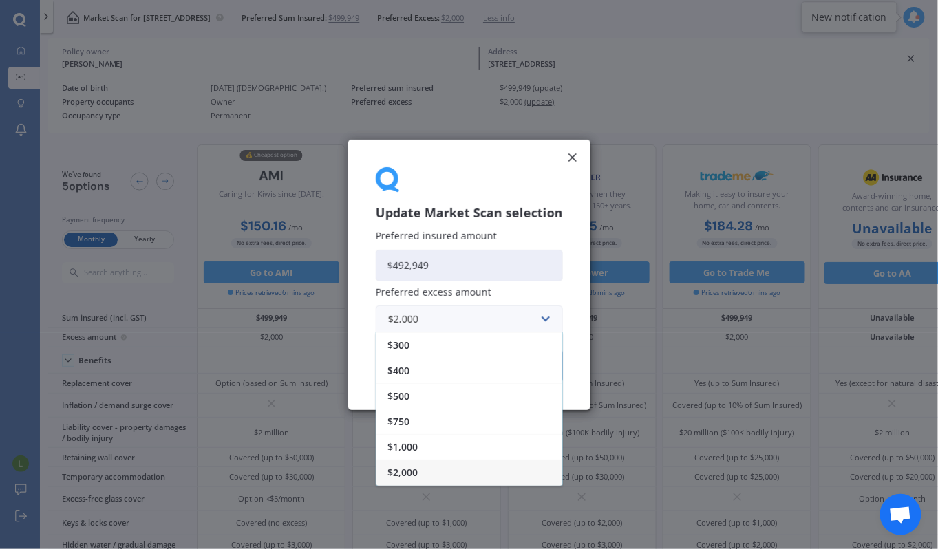
click at [423, 447] on div "$1,000" at bounding box center [469, 446] width 186 height 25
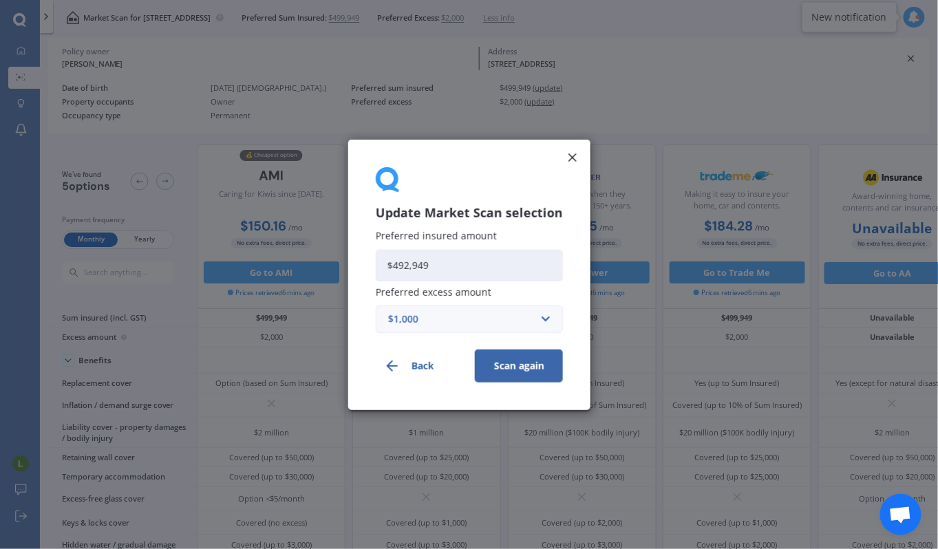
click at [529, 363] on button "Scan again" at bounding box center [519, 365] width 88 height 33
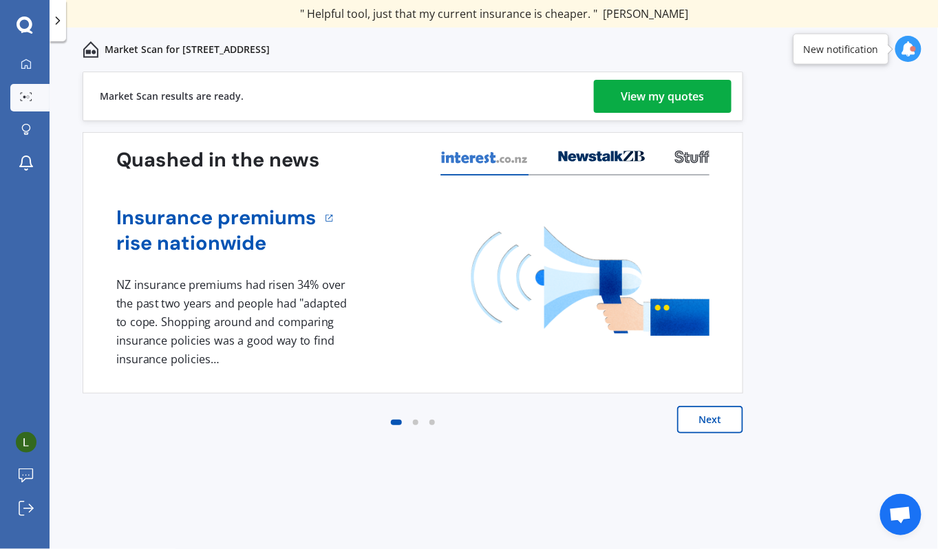
click at [682, 96] on div "View my quotes" at bounding box center [662, 96] width 83 height 33
